Goal: Navigation & Orientation: Find specific page/section

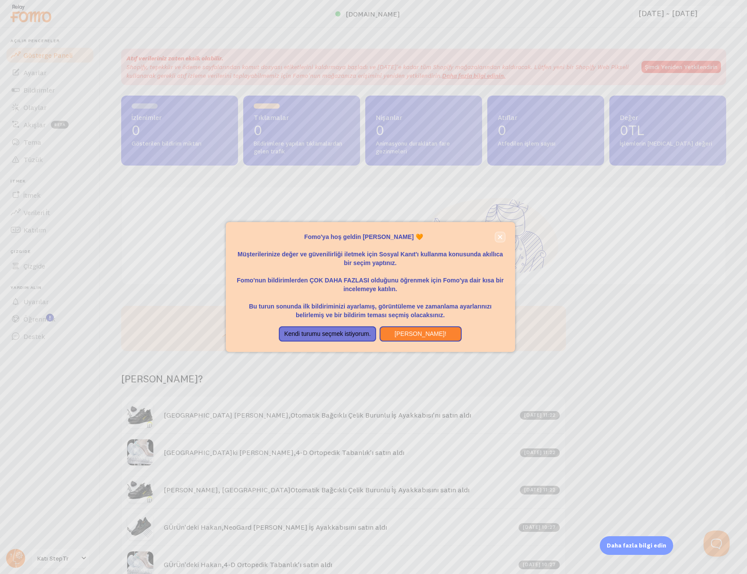
click at [502, 237] on icon "kapalı," at bounding box center [500, 237] width 5 height 5
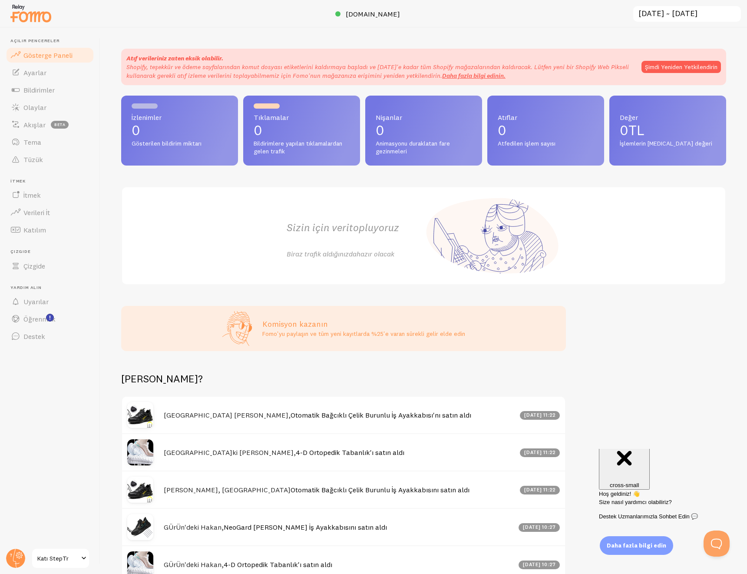
drag, startPoint x: 599, startPoint y: 391, endPoint x: 594, endPoint y: 365, distance: 25.7
click at [42, 73] on font "Ayarlar" at bounding box center [34, 72] width 23 height 9
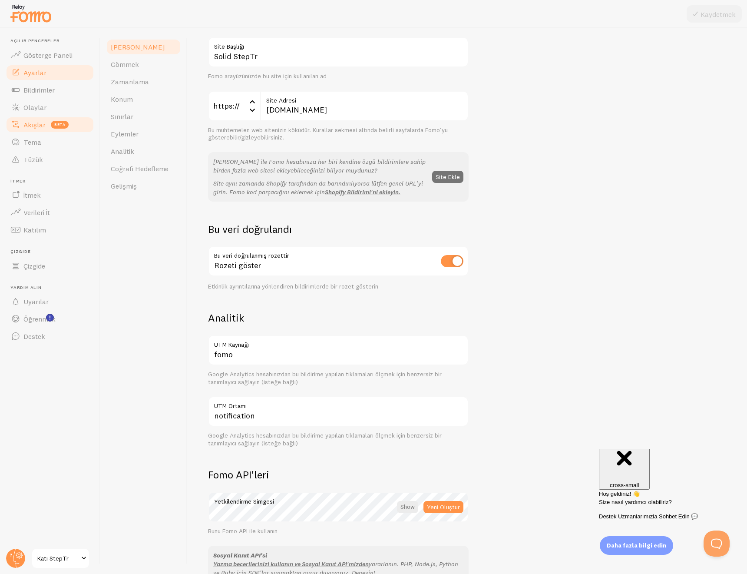
scroll to position [37, 0]
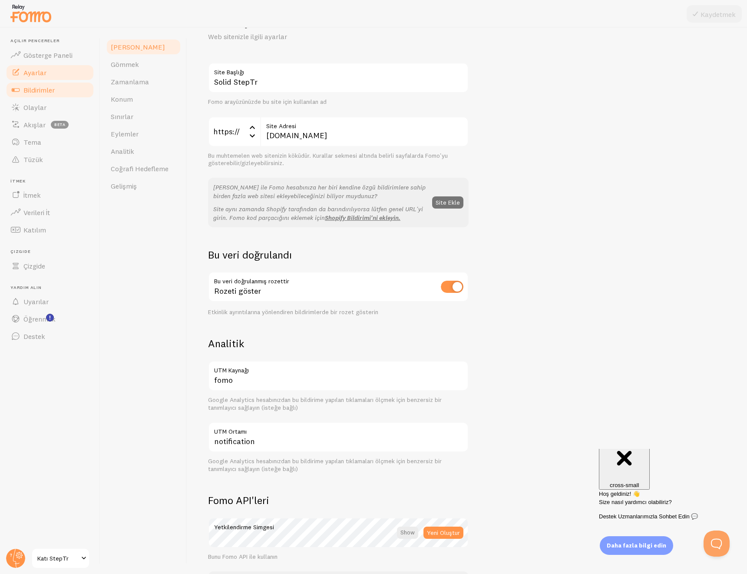
click at [31, 86] on font "Bildirimler" at bounding box center [38, 90] width 31 height 9
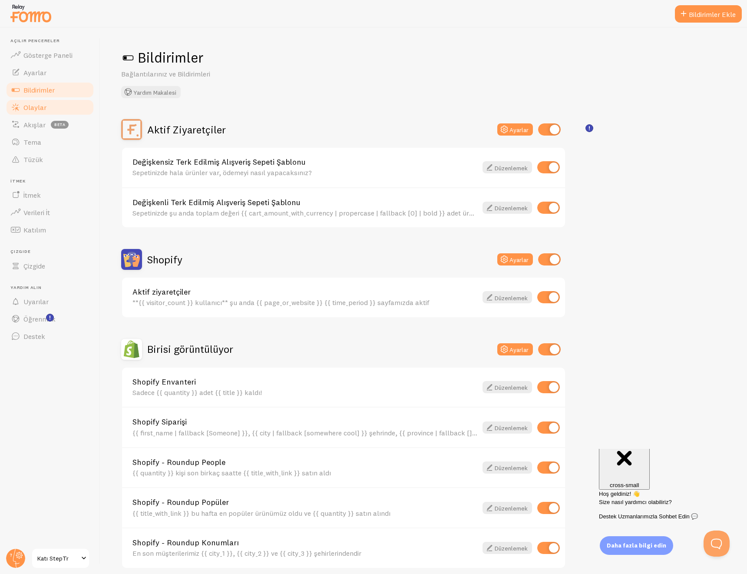
click at [39, 108] on font "Olaylar" at bounding box center [34, 107] width 23 height 9
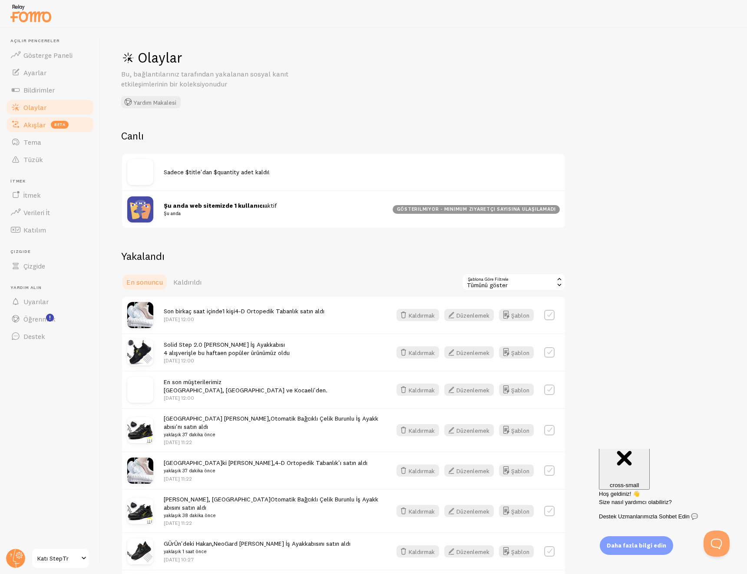
click at [42, 130] on link "Akışlar beta" at bounding box center [50, 124] width 90 height 17
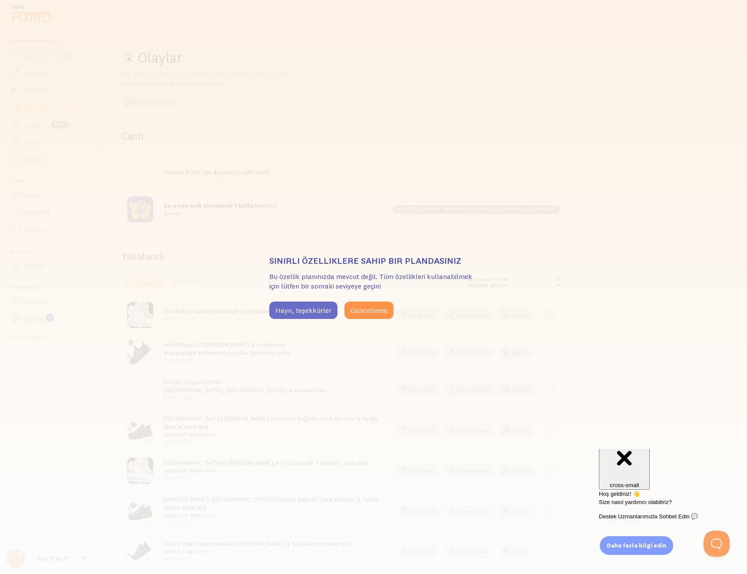
click at [318, 310] on font "Hayır, teşekkürler" at bounding box center [304, 310] width 56 height 9
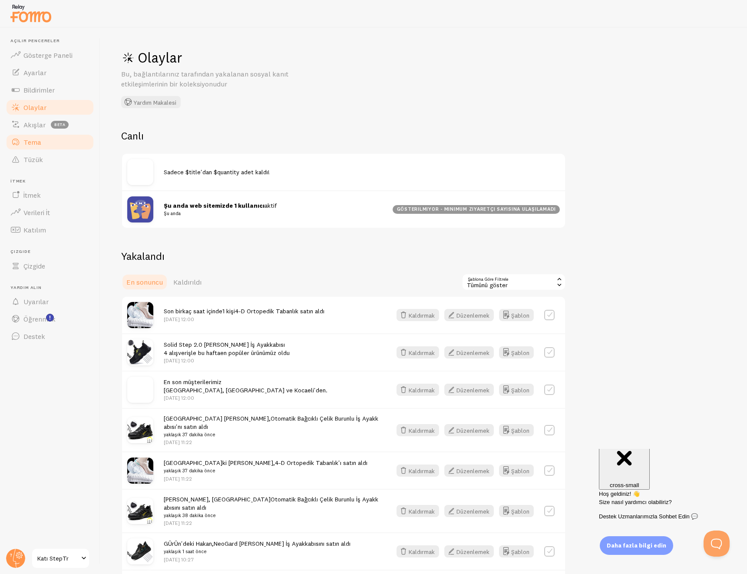
click at [33, 143] on font "Tema" at bounding box center [32, 142] width 18 height 9
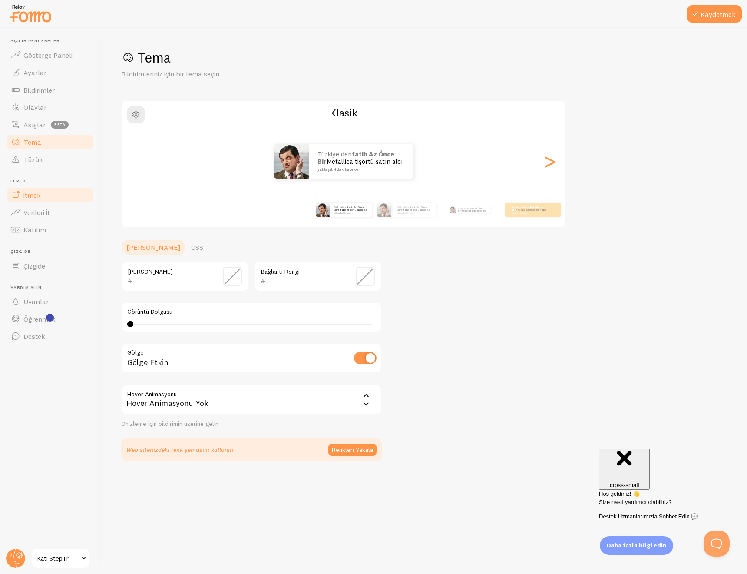
click at [50, 192] on link "İtmek" at bounding box center [50, 194] width 90 height 17
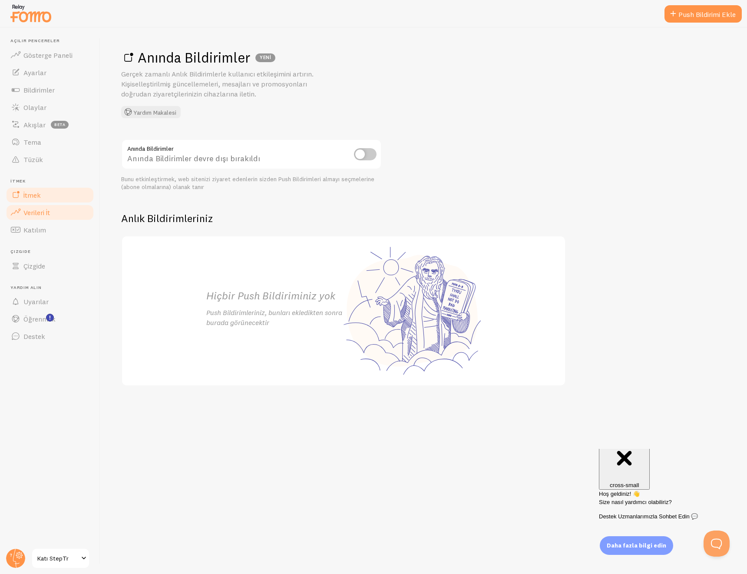
click at [50, 216] on font "Verileri İt" at bounding box center [36, 212] width 27 height 9
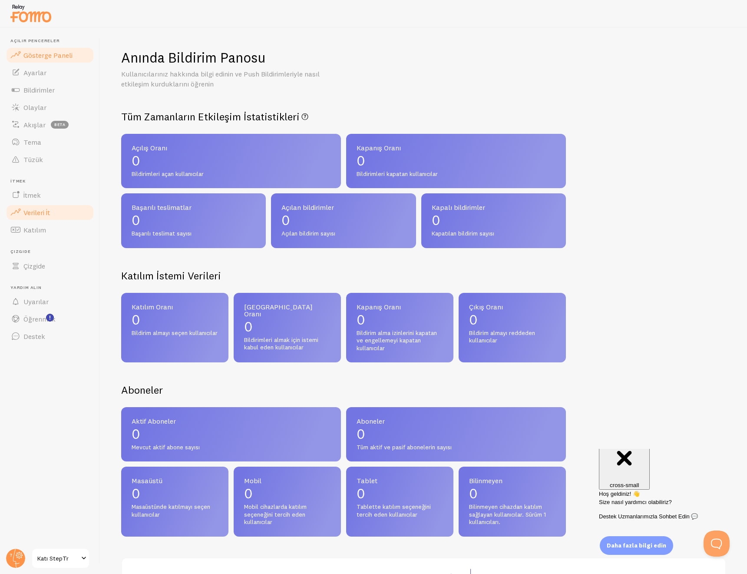
click at [63, 61] on link "Gösterge Paneli" at bounding box center [50, 54] width 90 height 17
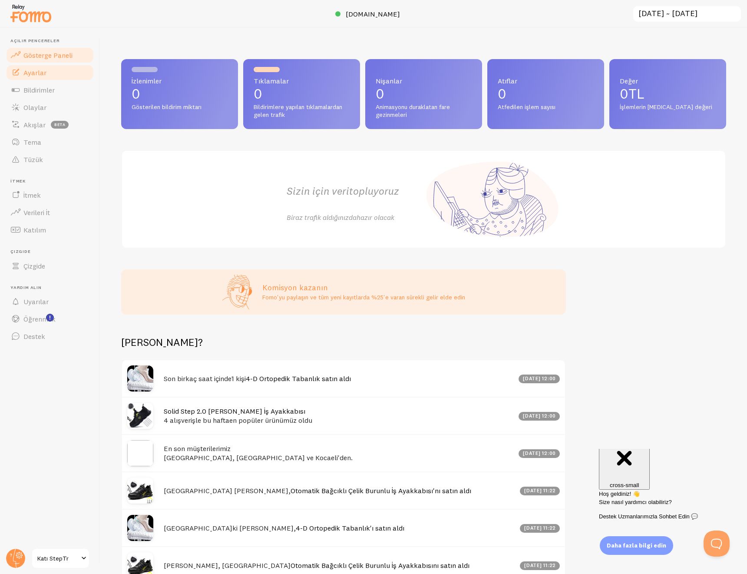
click at [39, 72] on font "Ayarlar" at bounding box center [34, 72] width 23 height 9
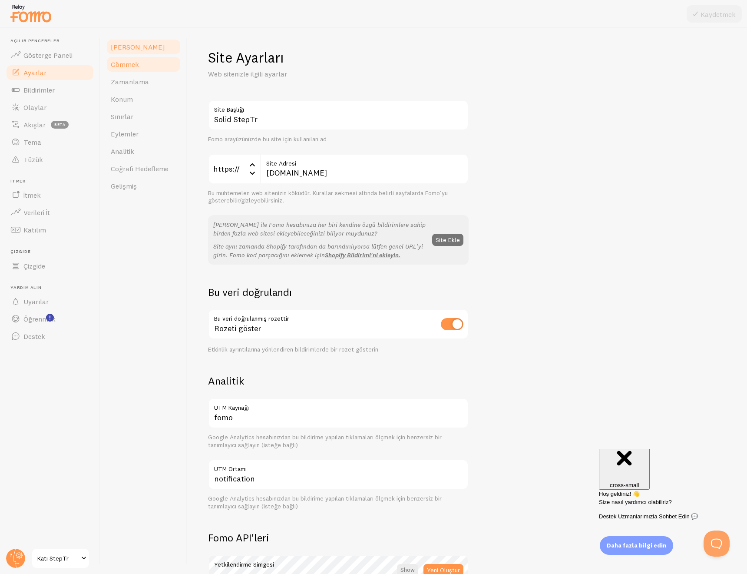
click at [134, 70] on link "Gömmek" at bounding box center [144, 64] width 76 height 17
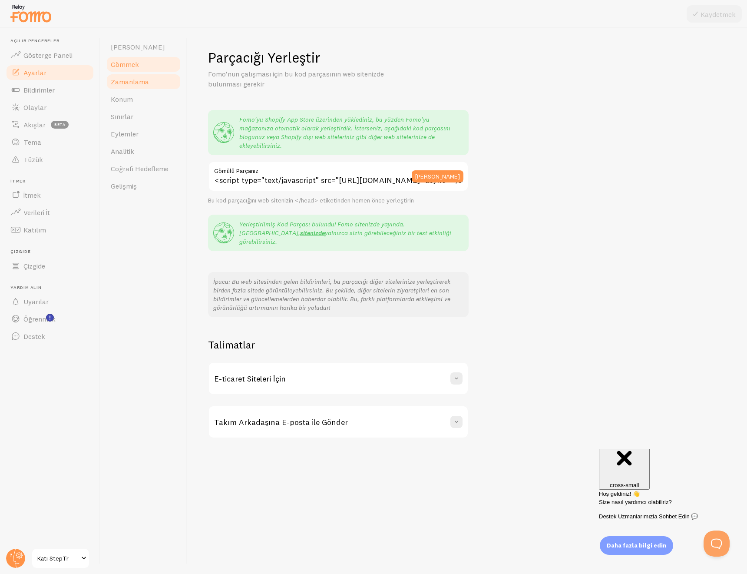
click at [132, 83] on font "Zamanlama" at bounding box center [130, 81] width 38 height 9
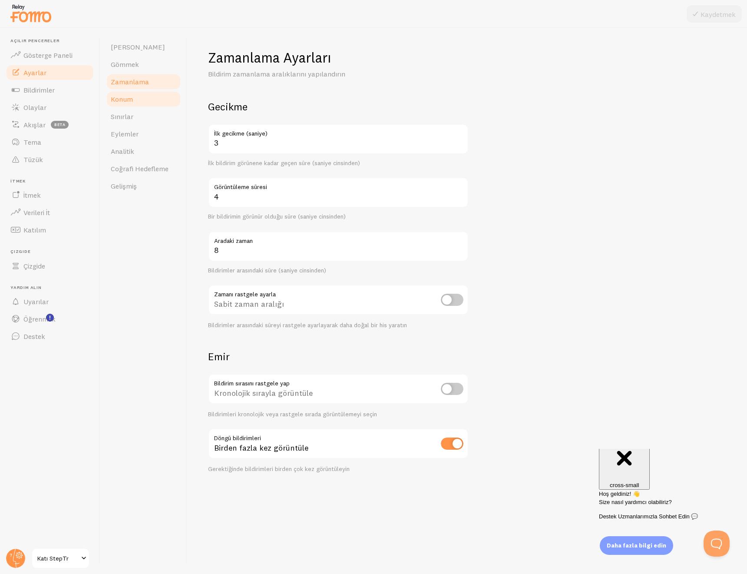
click at [130, 94] on link "Konum" at bounding box center [144, 98] width 76 height 17
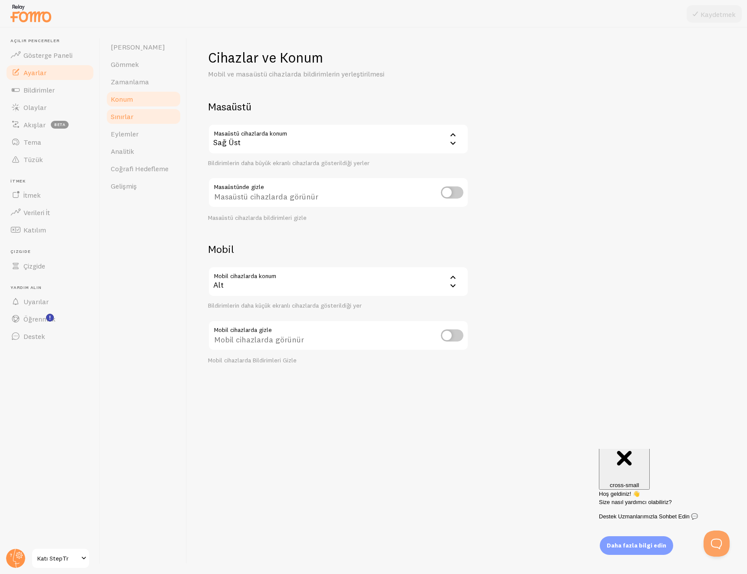
click at [131, 117] on font "Sınırlar" at bounding box center [122, 116] width 23 height 9
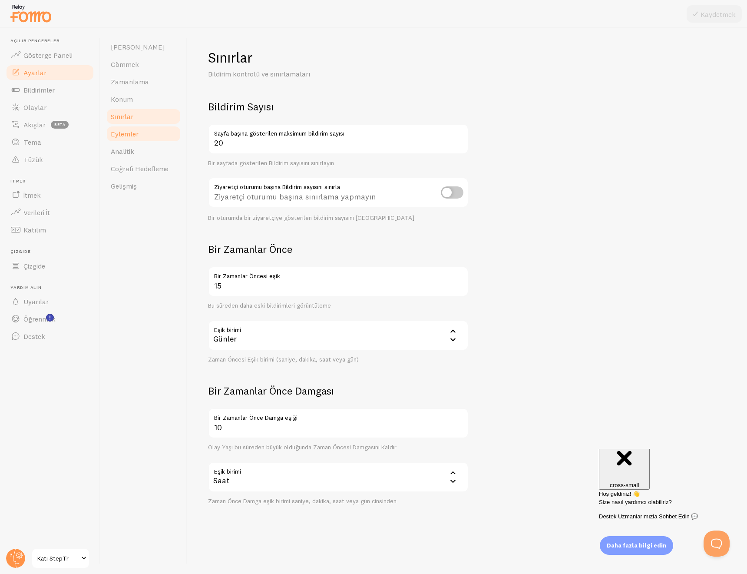
click at [134, 135] on font "Eylemler" at bounding box center [125, 134] width 28 height 9
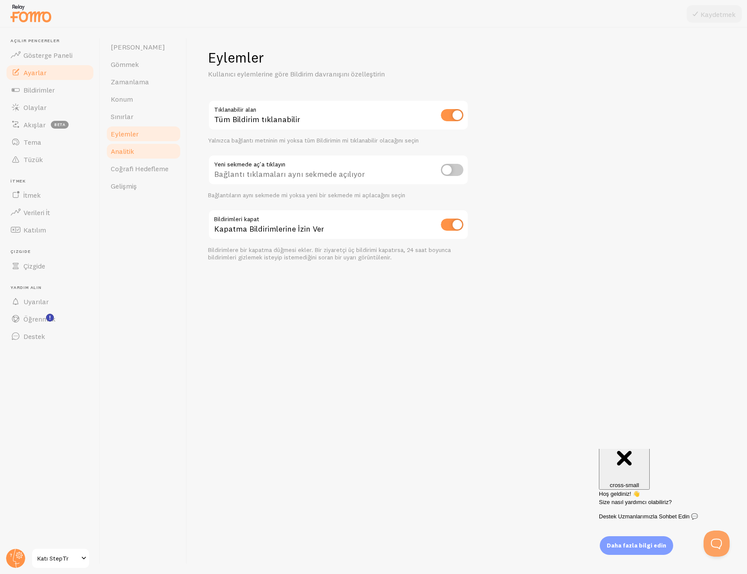
click at [134, 153] on font "Analitik" at bounding box center [122, 151] width 23 height 9
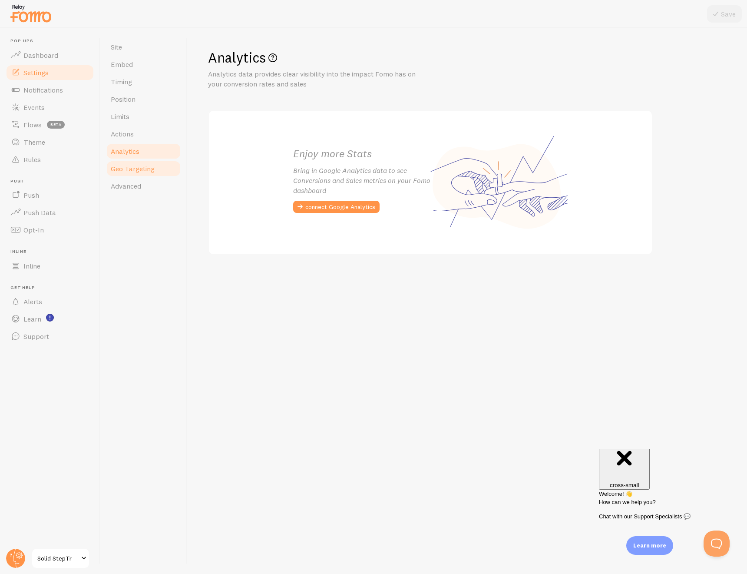
click at [132, 172] on span "Geo Targeting" at bounding box center [133, 168] width 44 height 9
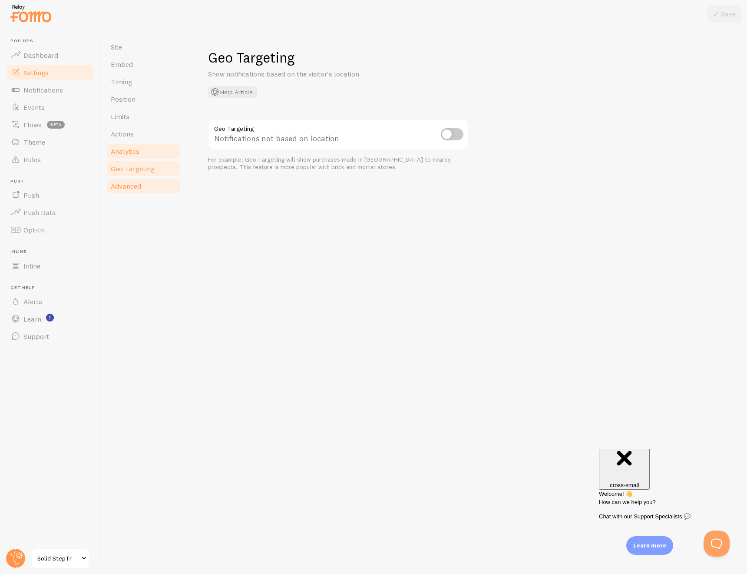
click at [132, 190] on link "Advanced" at bounding box center [144, 185] width 76 height 17
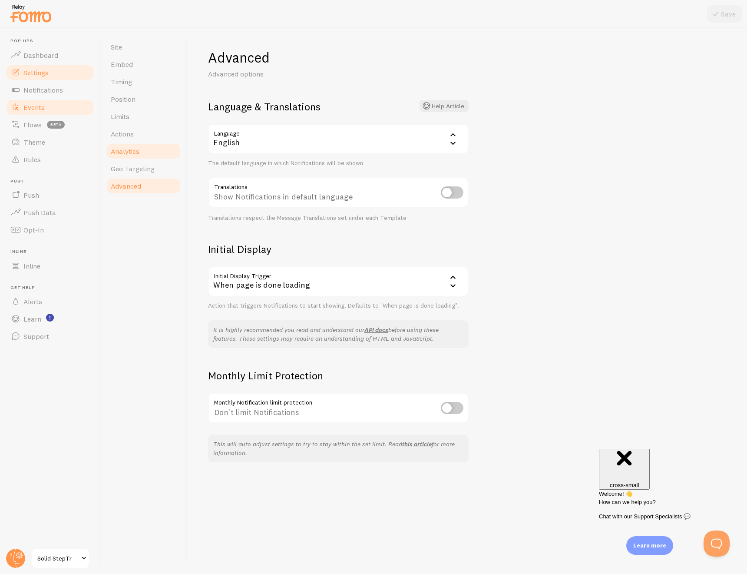
click at [63, 105] on link "Events" at bounding box center [50, 107] width 90 height 17
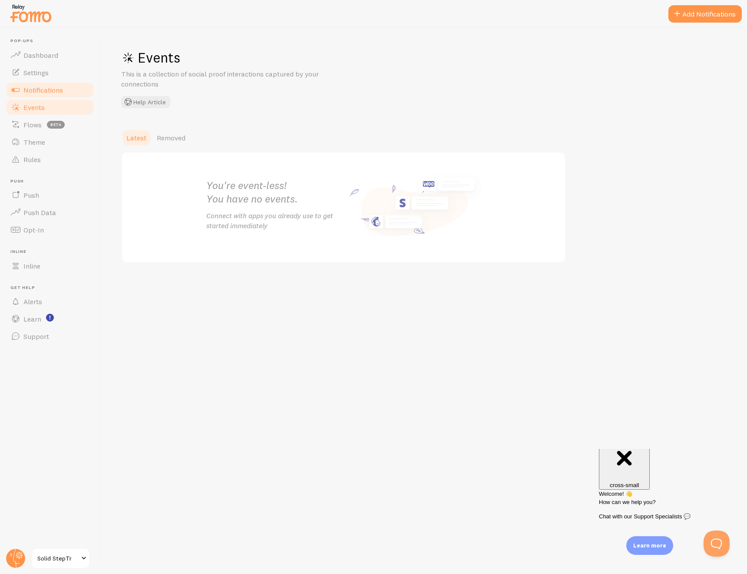
click at [62, 97] on link "Notifications" at bounding box center [50, 89] width 90 height 17
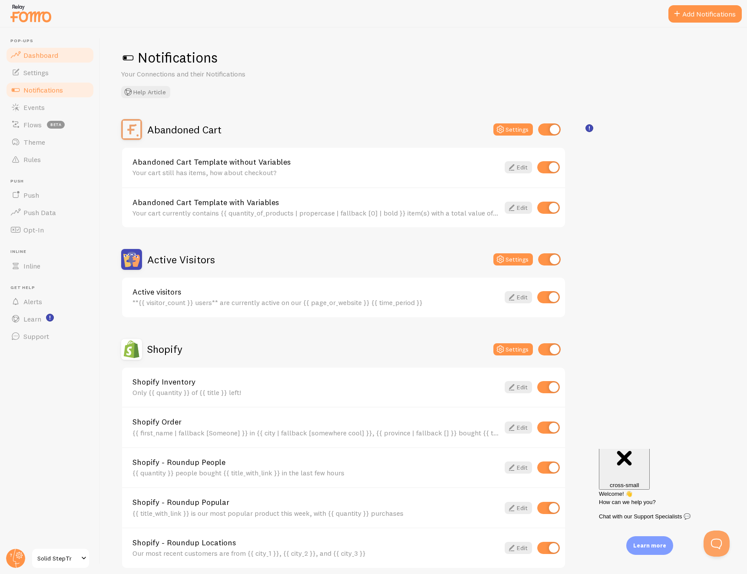
click at [51, 57] on span "Dashboard" at bounding box center [40, 55] width 35 height 9
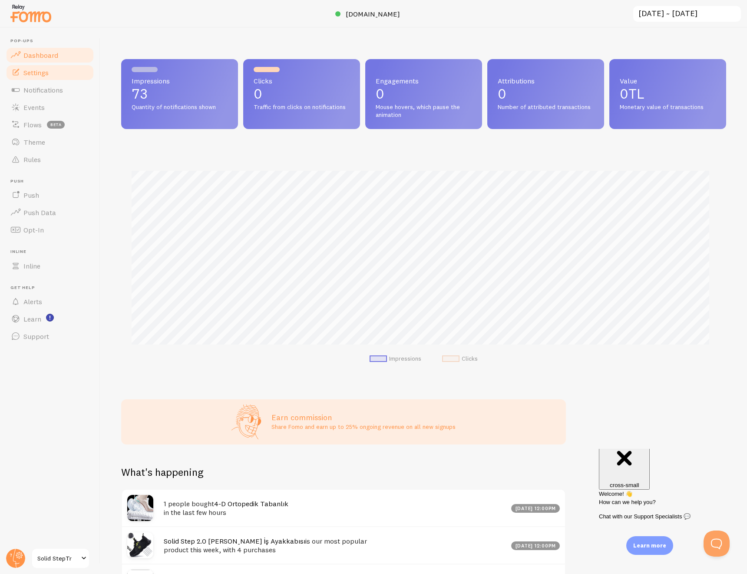
click at [62, 71] on link "Settings" at bounding box center [50, 72] width 90 height 17
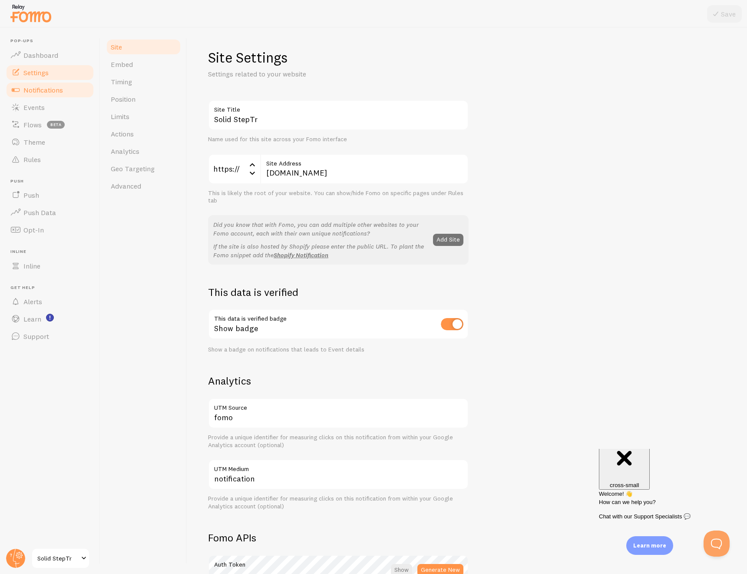
click at [17, 91] on span at bounding box center [15, 90] width 10 height 10
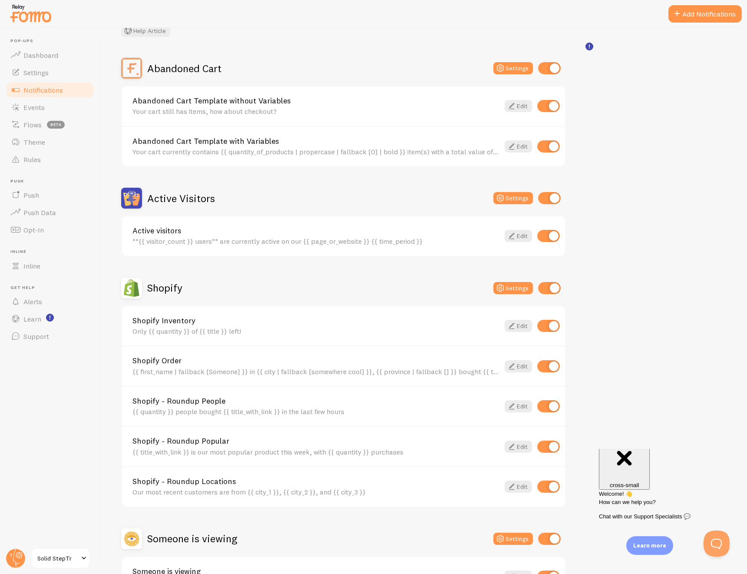
scroll to position [126, 0]
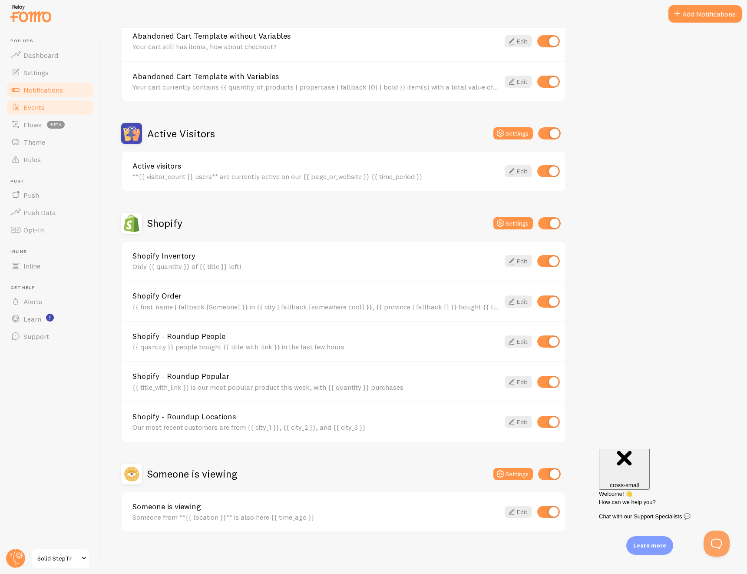
click at [54, 113] on link "Events" at bounding box center [50, 107] width 90 height 17
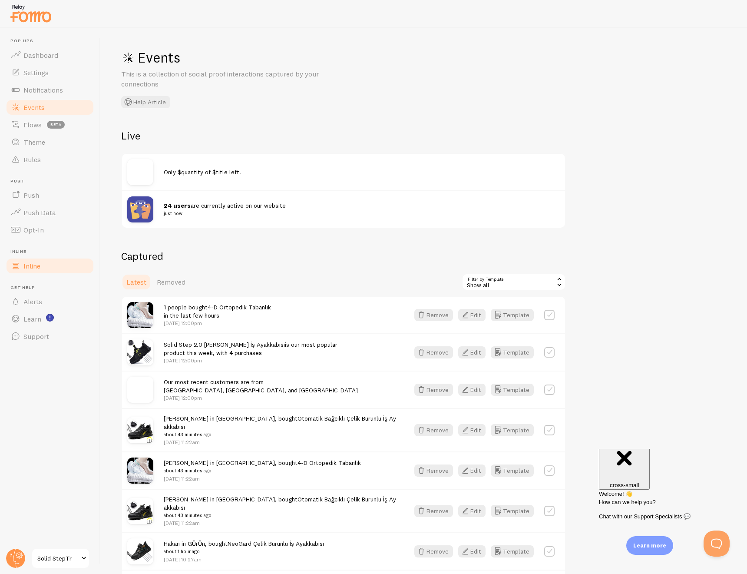
click at [49, 270] on link "Inline" at bounding box center [50, 265] width 90 height 17
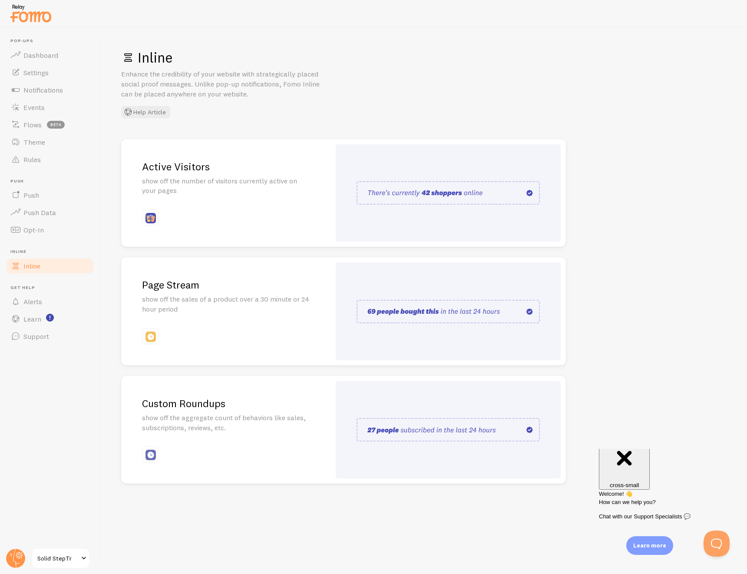
click at [149, 215] on img at bounding box center [151, 218] width 10 height 10
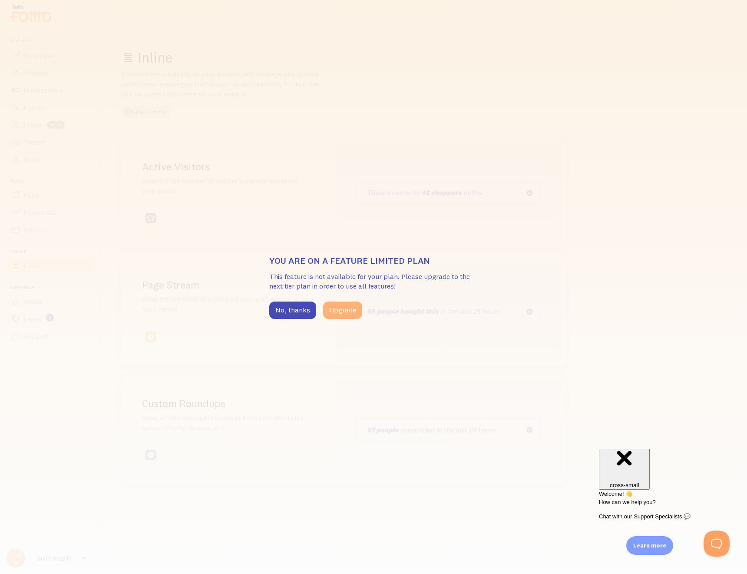
click at [356, 315] on button "Upgrade" at bounding box center [342, 310] width 39 height 17
